Goal: Task Accomplishment & Management: Manage account settings

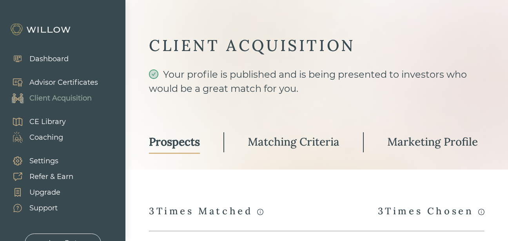
select select "3"
click at [73, 98] on div "Client Acquisition" at bounding box center [60, 98] width 62 height 11
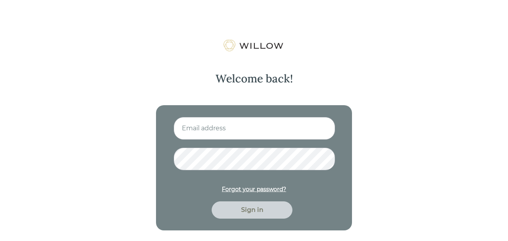
type input "[PERSON_NAME][EMAIL_ADDRESS][DOMAIN_NAME]"
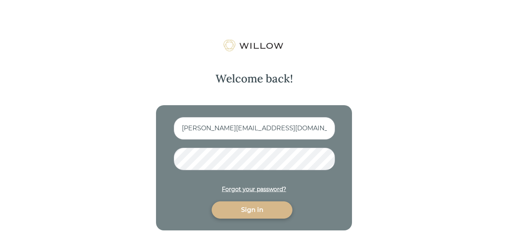
click at [255, 212] on div "Sign in" at bounding box center [252, 209] width 63 height 9
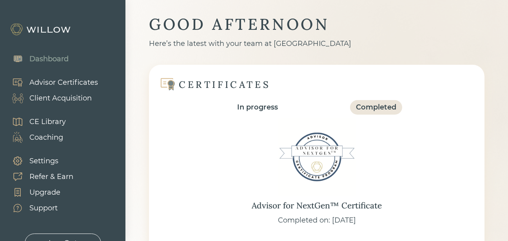
scroll to position [39, 0]
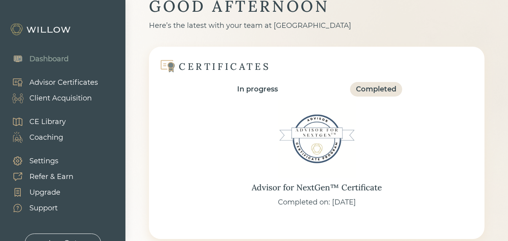
click at [70, 93] on div "Client Acquisition" at bounding box center [60, 98] width 62 height 11
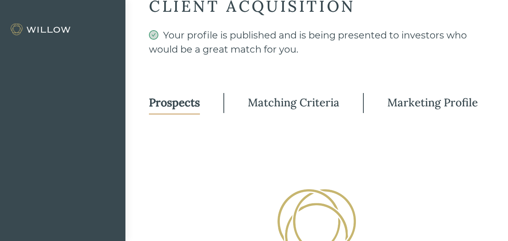
select select "3"
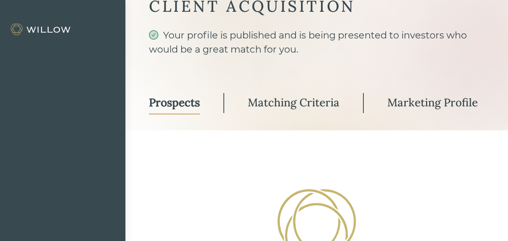
select select "3"
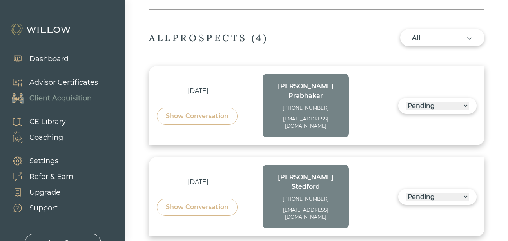
scroll to position [235, 0]
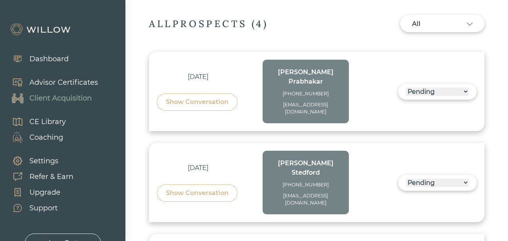
click at [224, 97] on div "Show Conversation" at bounding box center [197, 101] width 63 height 9
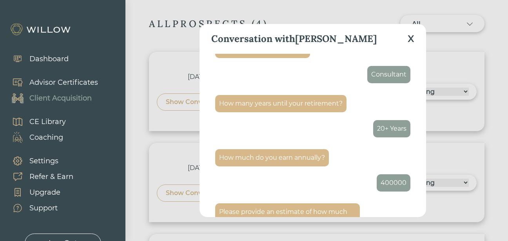
scroll to position [706, 0]
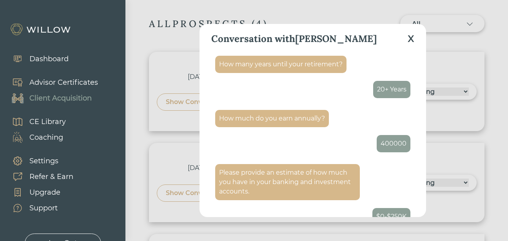
click at [415, 40] on div "X" at bounding box center [411, 39] width 7 height 14
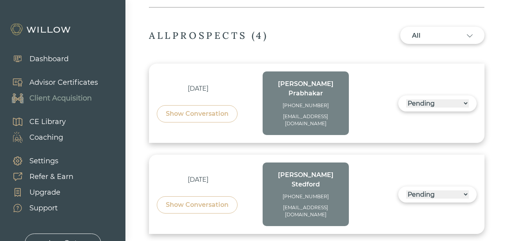
scroll to position [223, 0]
click at [313, 114] on div "[EMAIL_ADDRESS][DOMAIN_NAME]" at bounding box center [306, 121] width 71 height 14
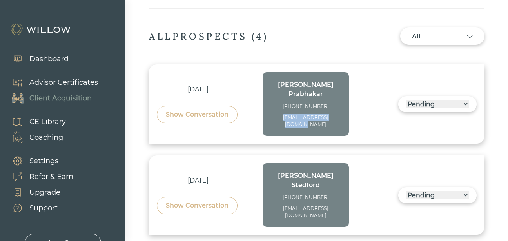
drag, startPoint x: 339, startPoint y: 107, endPoint x: 280, endPoint y: 107, distance: 58.8
click at [280, 114] on div "[EMAIL_ADDRESS][DOMAIN_NAME]" at bounding box center [306, 121] width 71 height 14
copy div "[EMAIL_ADDRESS][DOMAIN_NAME]"
click at [192, 110] on div "Show Conversation" at bounding box center [197, 114] width 63 height 9
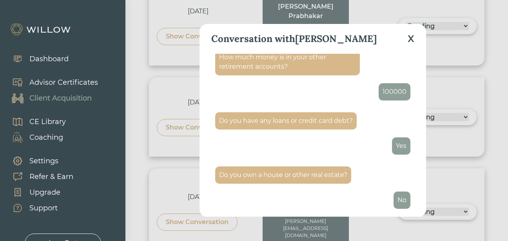
scroll to position [301, 0]
click at [415, 36] on div "X" at bounding box center [411, 39] width 7 height 14
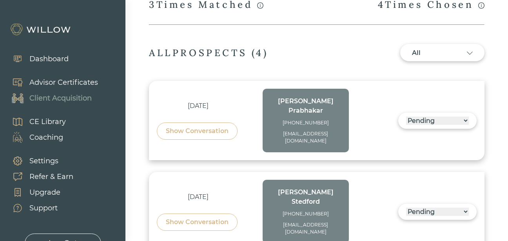
scroll to position [144, 0]
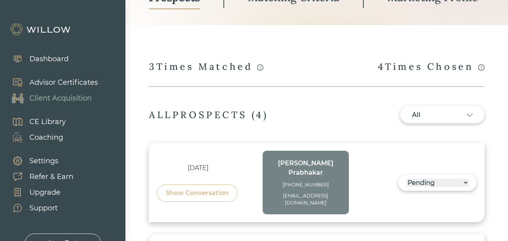
click at [180, 188] on div "Show Conversation" at bounding box center [197, 192] width 63 height 9
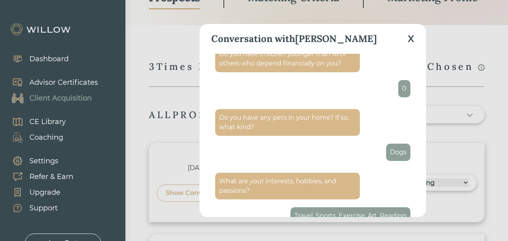
scroll to position [364, 0]
click at [411, 36] on div "X" at bounding box center [411, 39] width 7 height 14
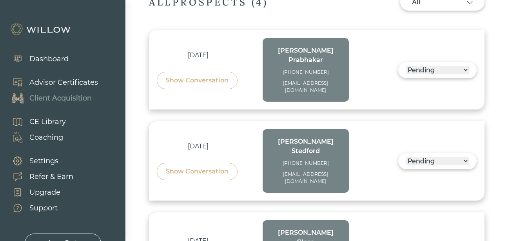
scroll to position [262, 0]
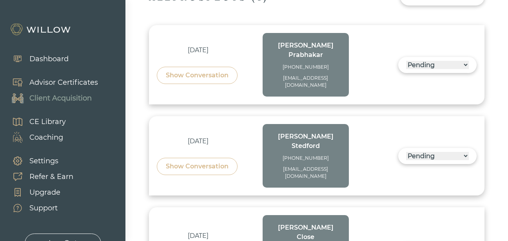
click at [215, 162] on div "Show Conversation" at bounding box center [197, 166] width 63 height 9
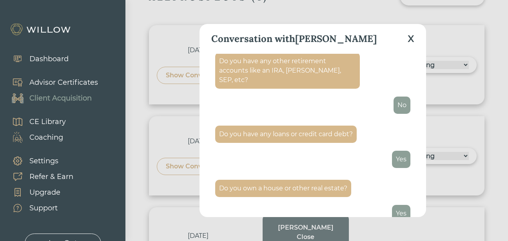
scroll to position [1330, 0]
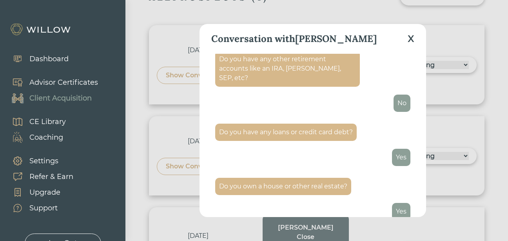
click at [410, 38] on div "X" at bounding box center [411, 39] width 7 height 14
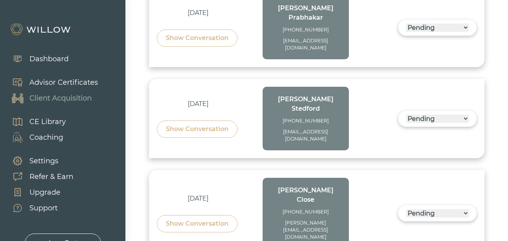
scroll to position [340, 0]
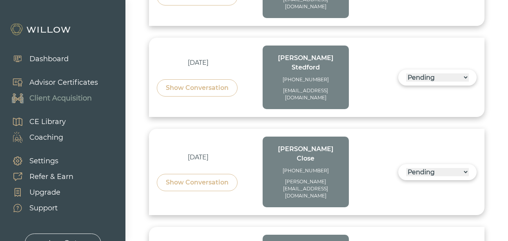
click at [218, 178] on div "Show Conversation" at bounding box center [197, 182] width 63 height 9
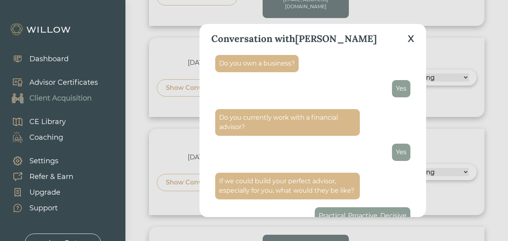
scroll to position [863, 0]
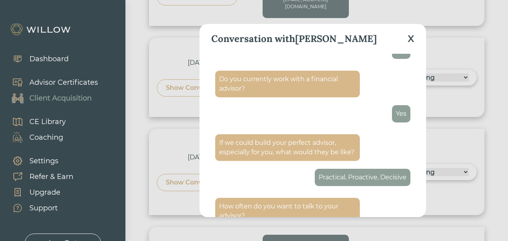
click at [409, 40] on div "X" at bounding box center [411, 39] width 7 height 14
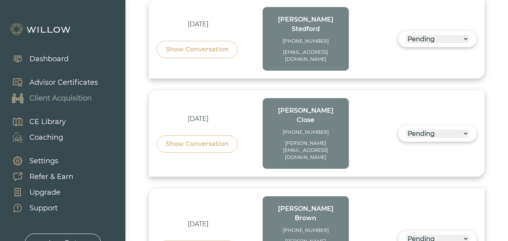
scroll to position [380, 0]
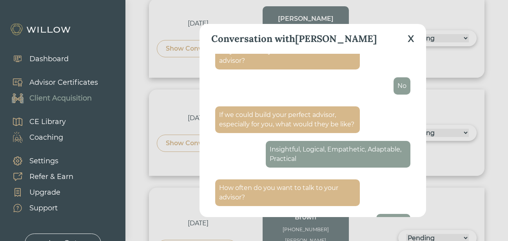
scroll to position [882, 0]
click at [413, 39] on div "X" at bounding box center [411, 39] width 7 height 14
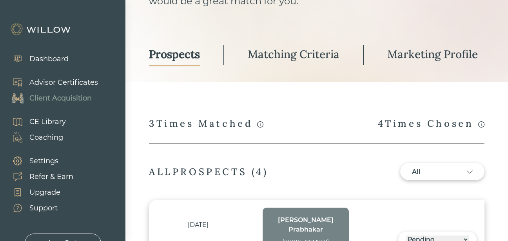
scroll to position [0, 0]
